Goal: Find specific page/section: Find specific page/section

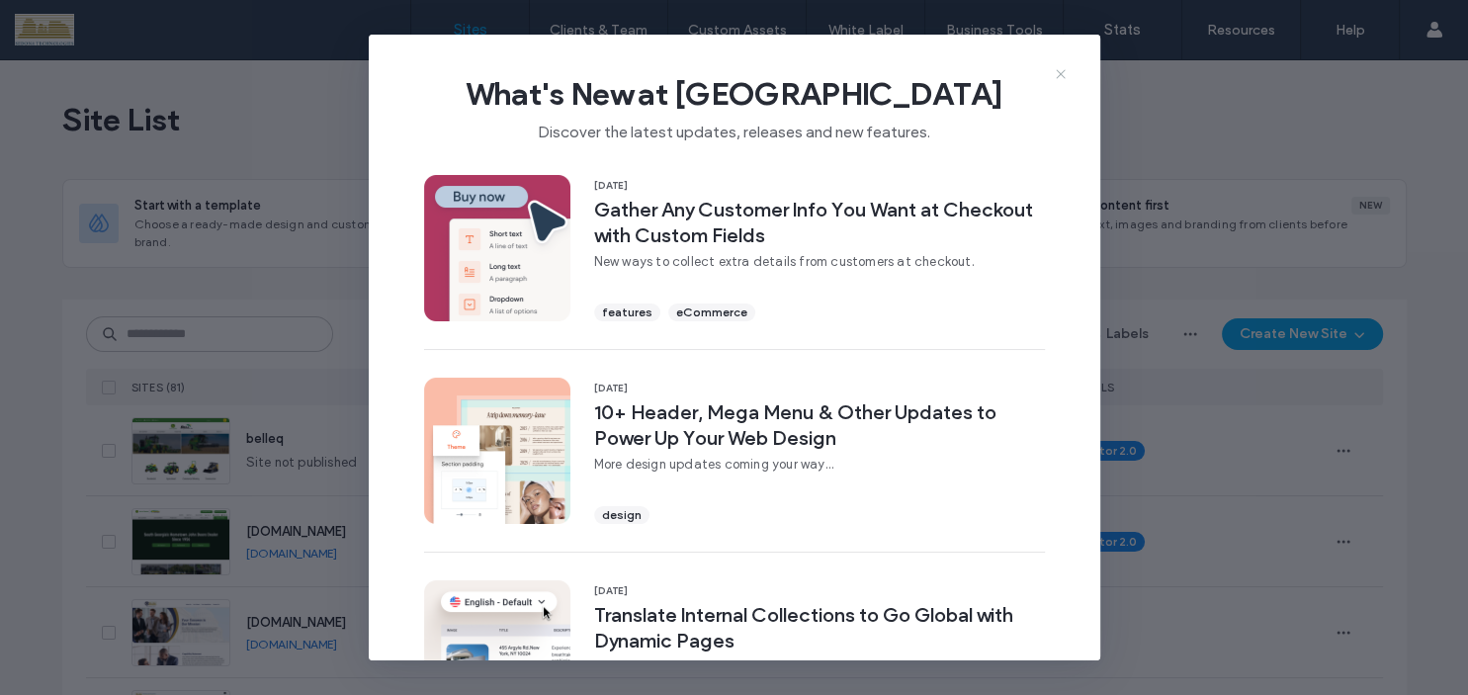
click at [1068, 80] on icon at bounding box center [1061, 74] width 16 height 16
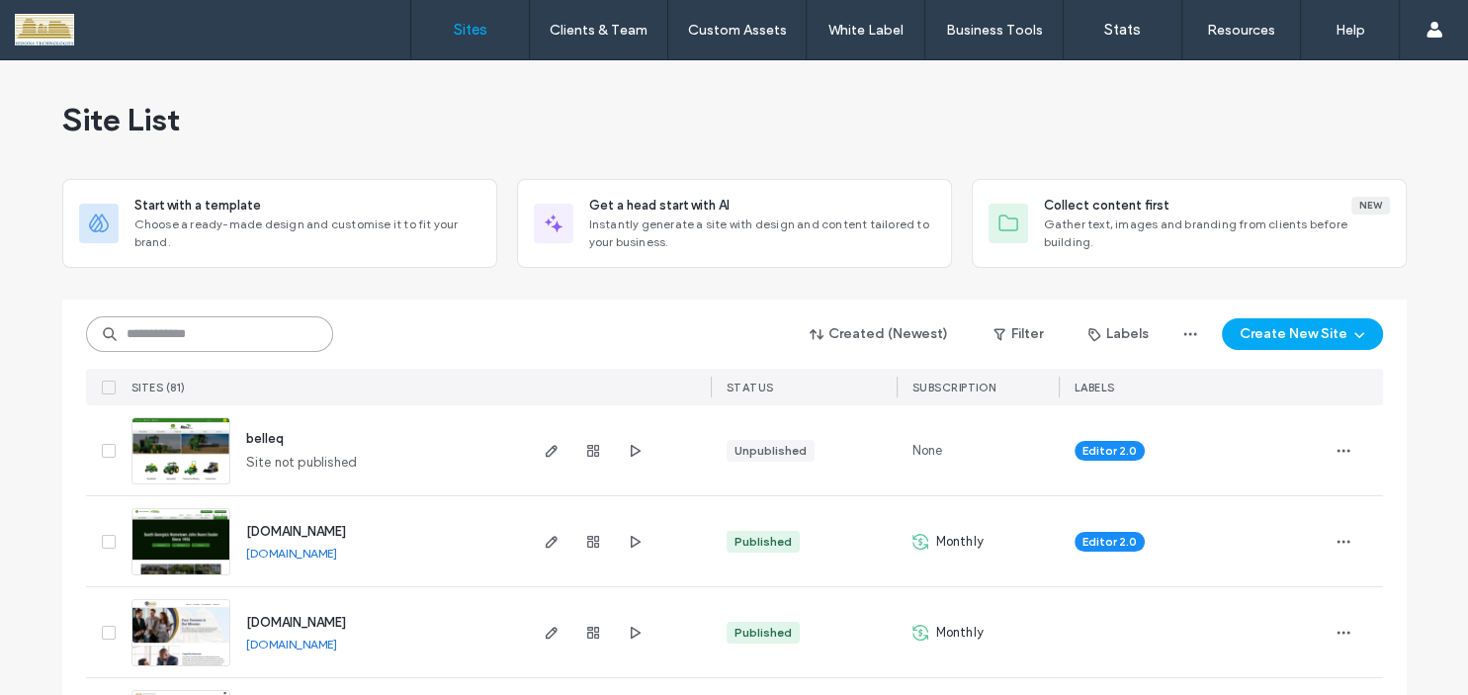
click at [153, 333] on input at bounding box center [209, 334] width 247 height 36
type input "********"
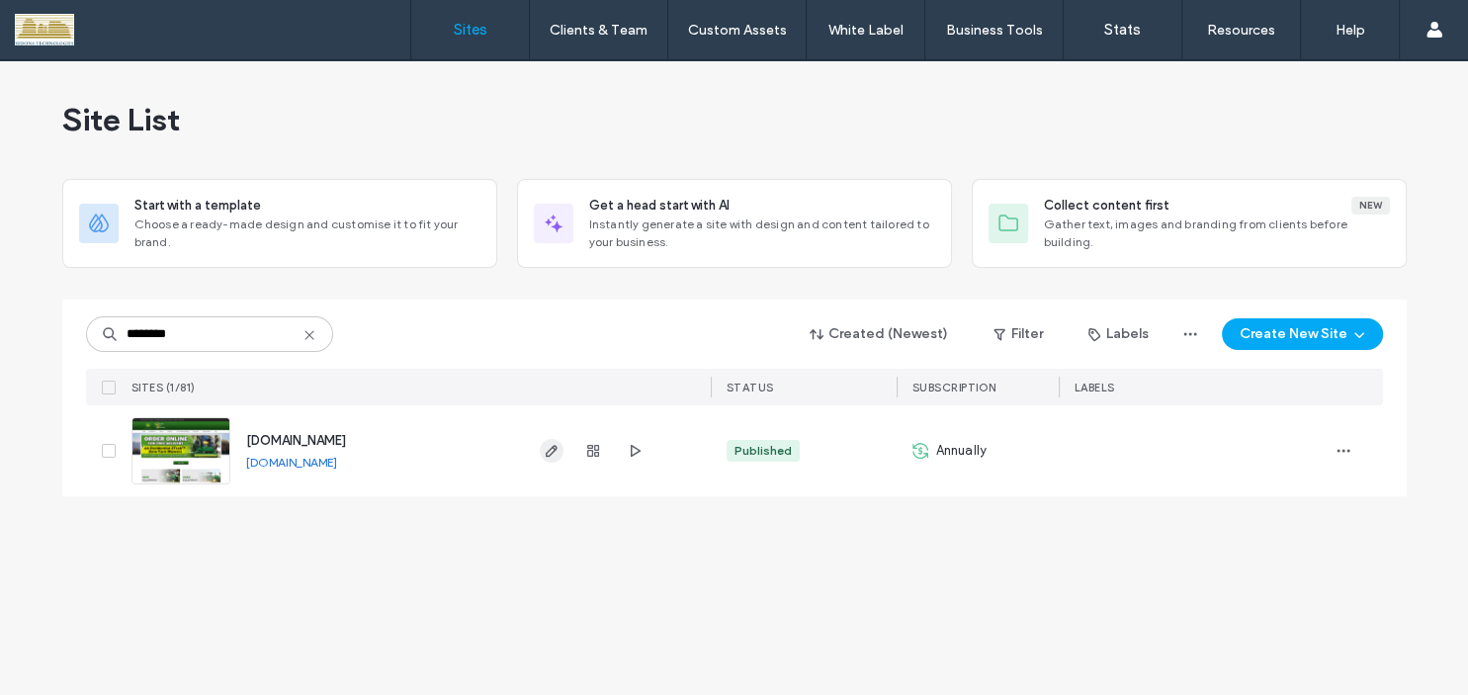
click at [544, 449] on icon "button" at bounding box center [552, 451] width 16 height 16
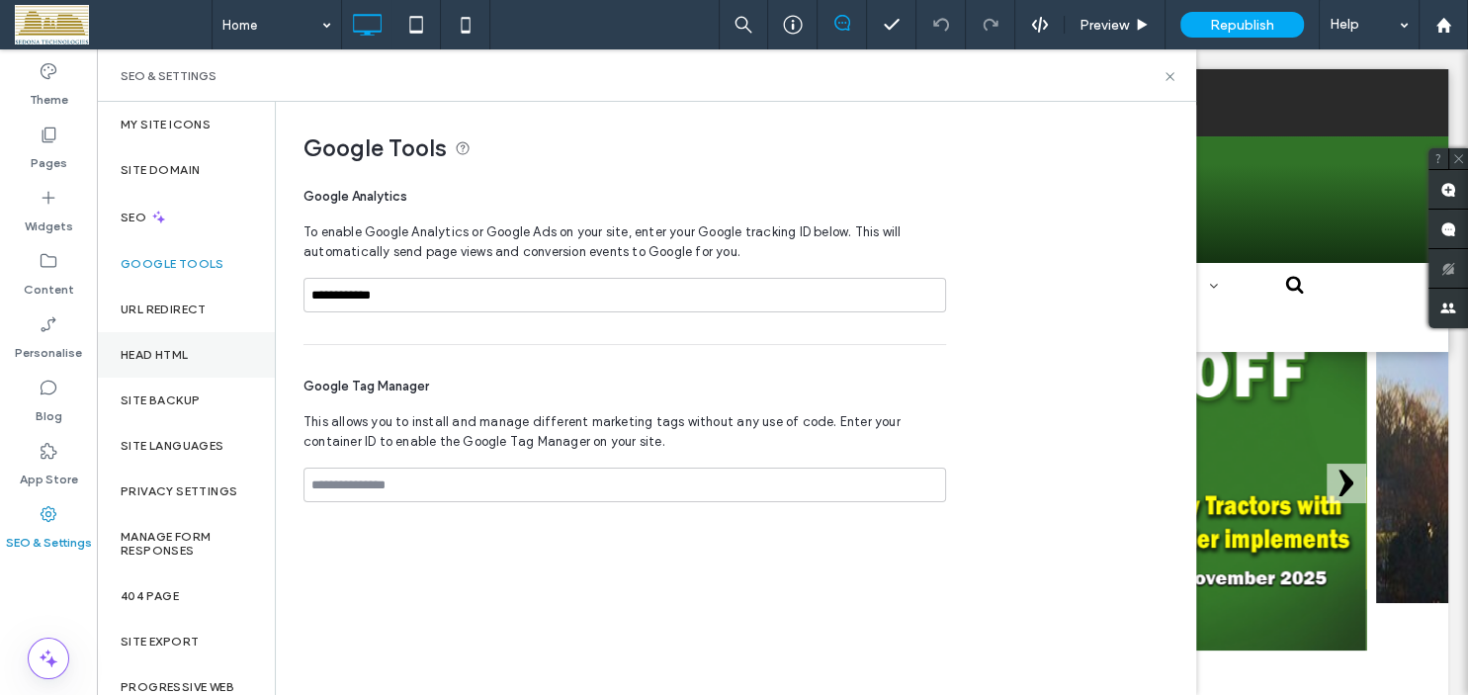
click at [187, 347] on div "Head HTML" at bounding box center [186, 354] width 178 height 45
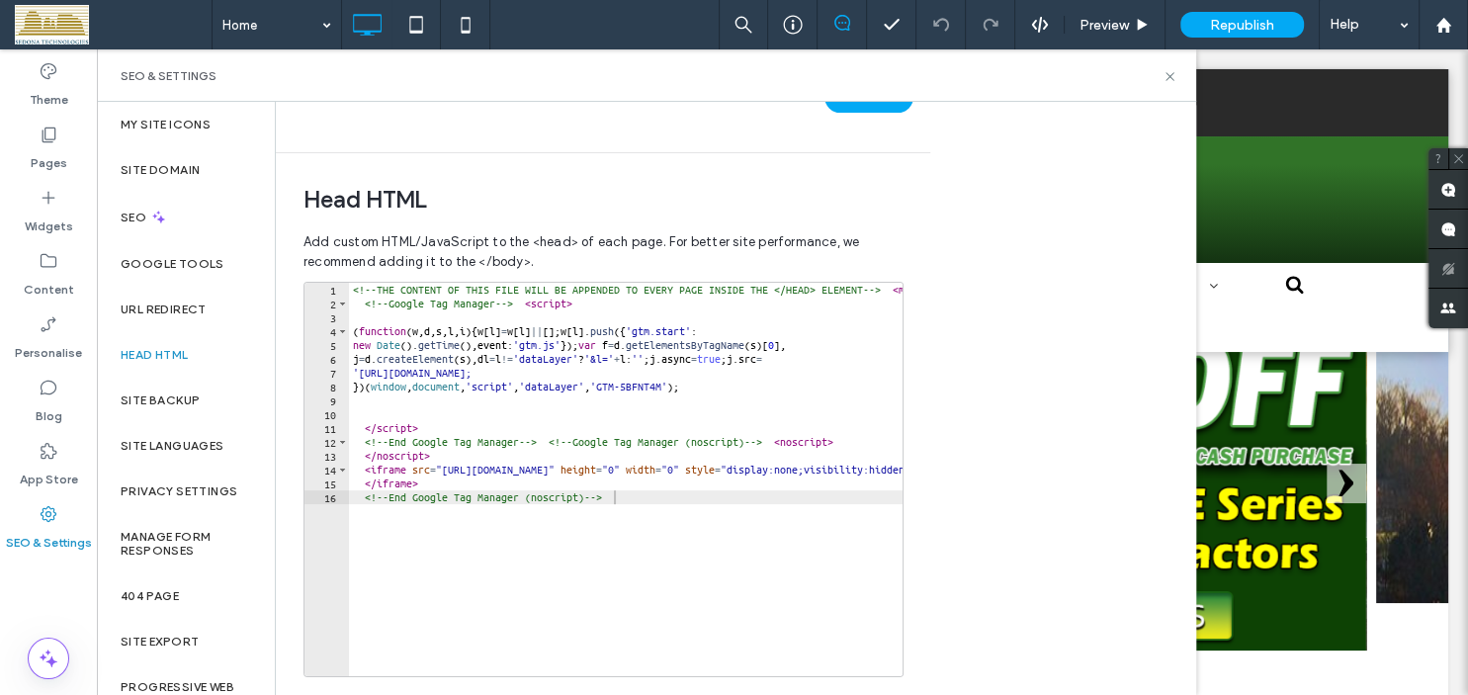
scroll to position [545, 0]
